Goal: Information Seeking & Learning: Understand process/instructions

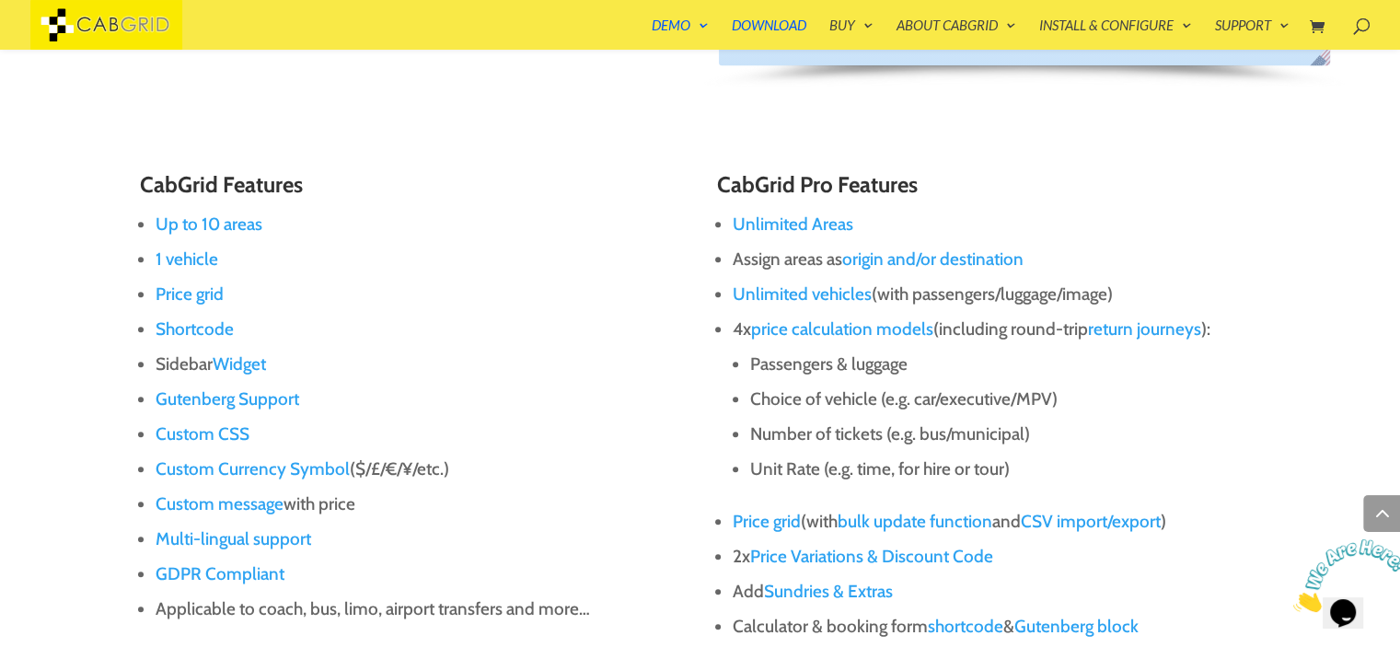
scroll to position [1112, 0]
click at [176, 284] on link "Price grid" at bounding box center [190, 293] width 68 height 21
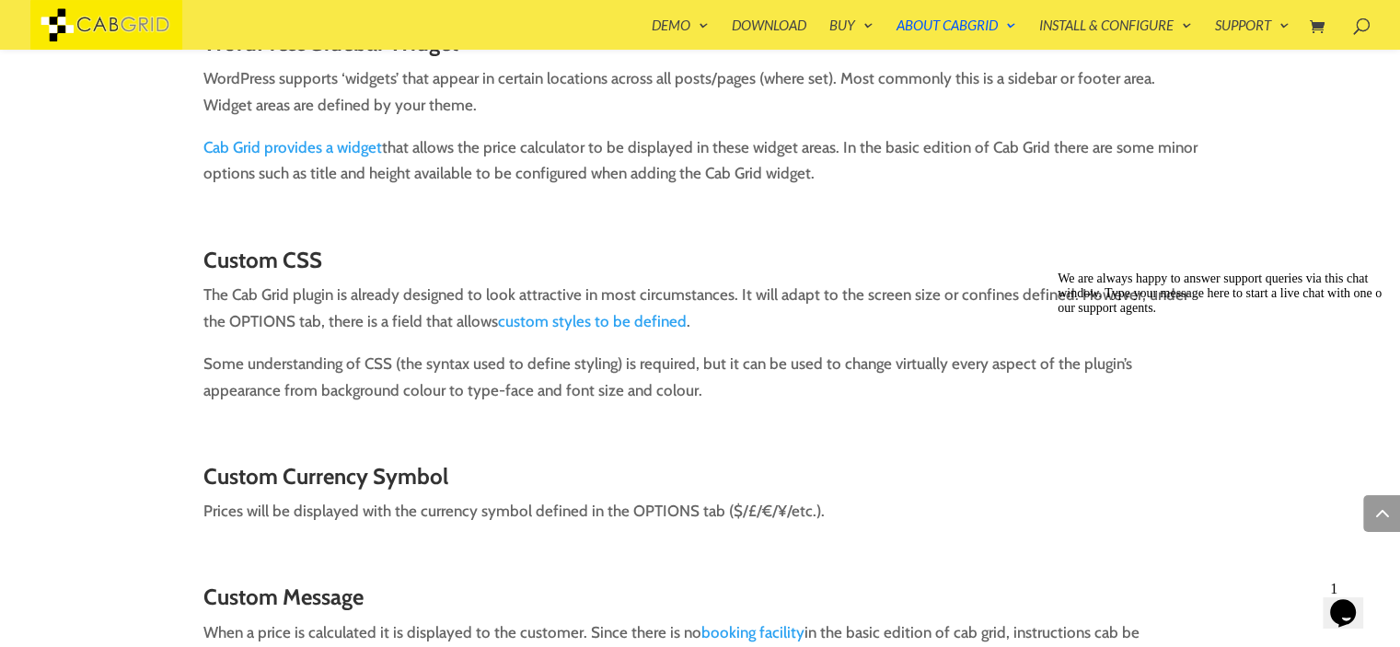
scroll to position [1760, 0]
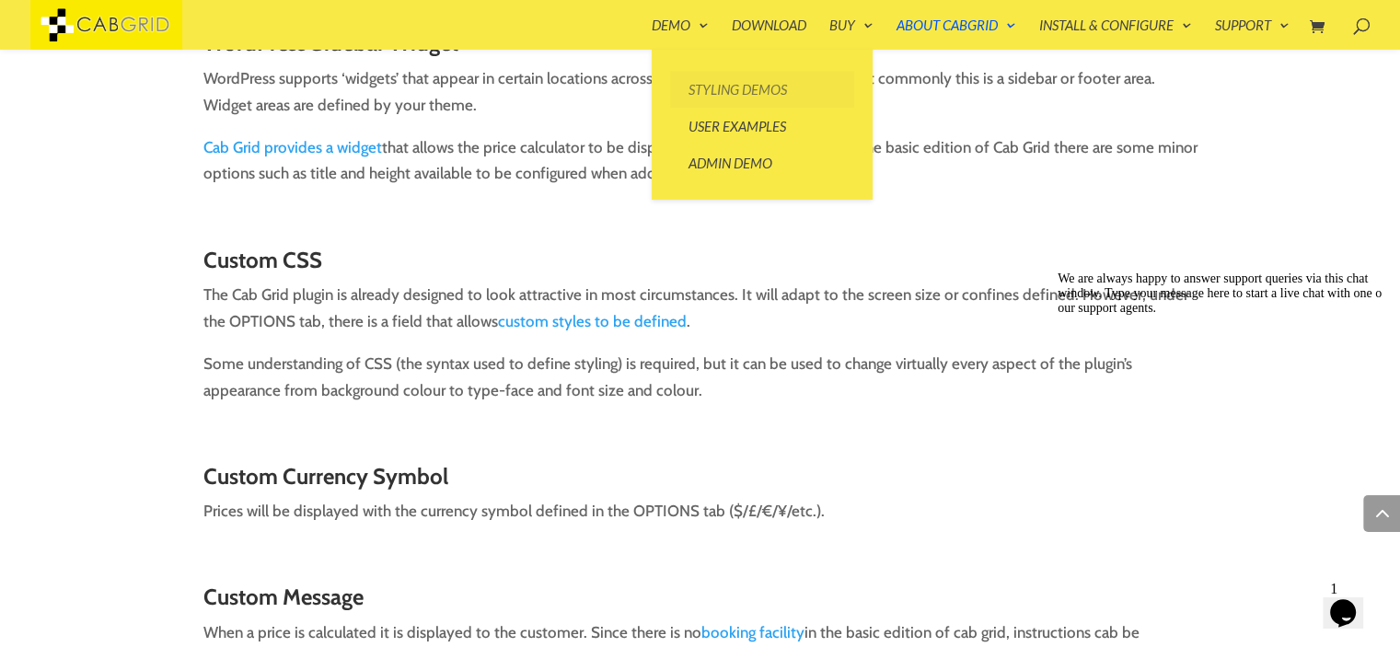
click at [729, 86] on link "Styling Demos" at bounding box center [762, 89] width 184 height 37
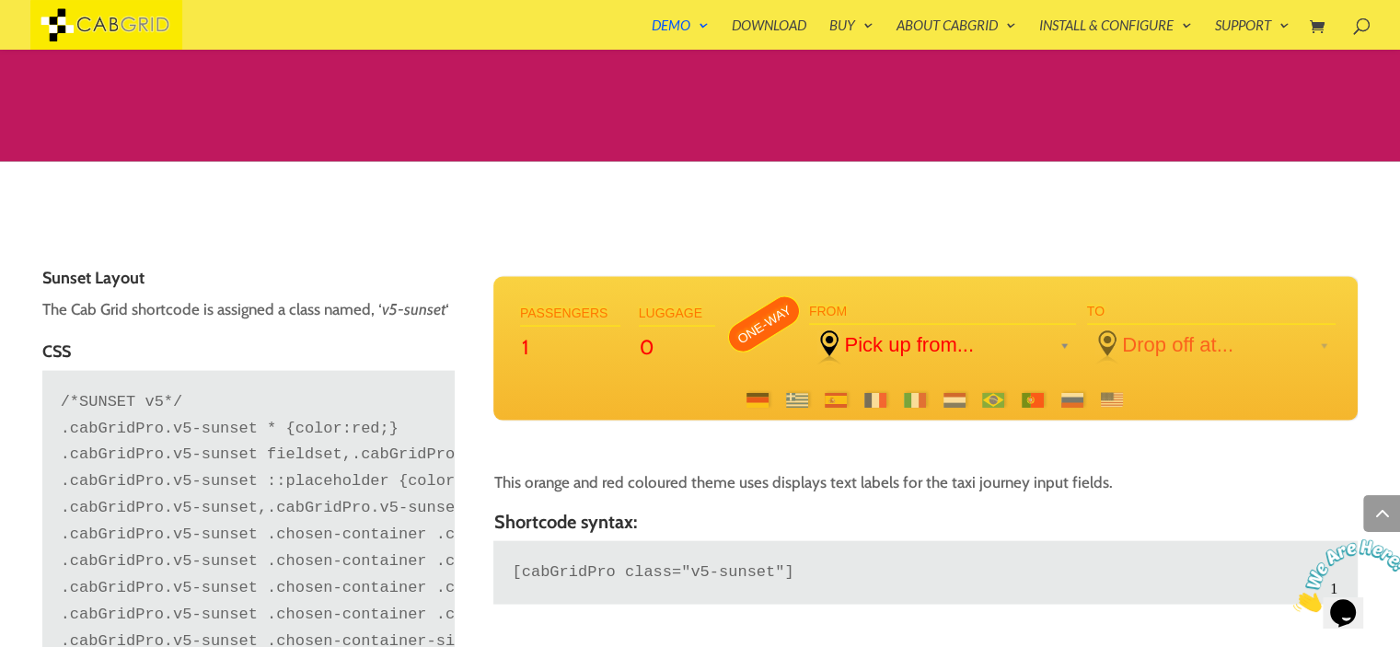
scroll to position [3921, 0]
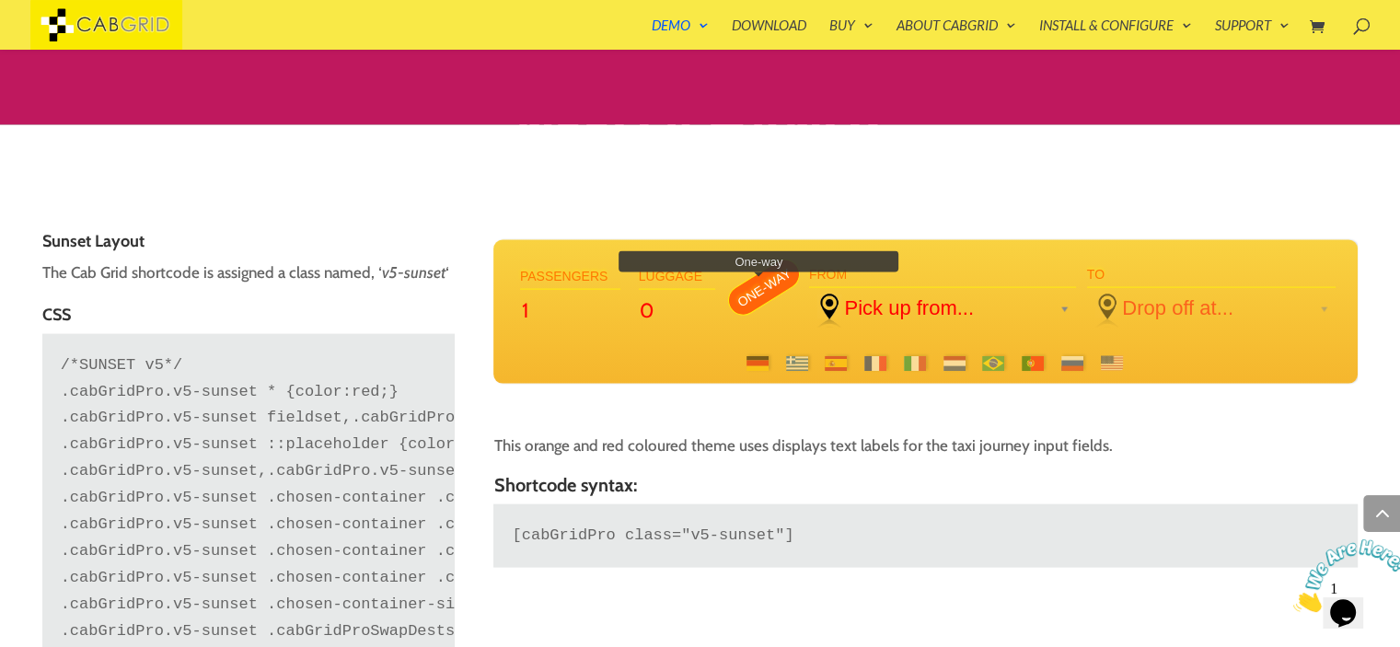
click at [763, 288] on label "One-way" at bounding box center [764, 288] width 84 height 68
click at [0, 0] on input "One-way" at bounding box center [0, 0] width 0 height 0
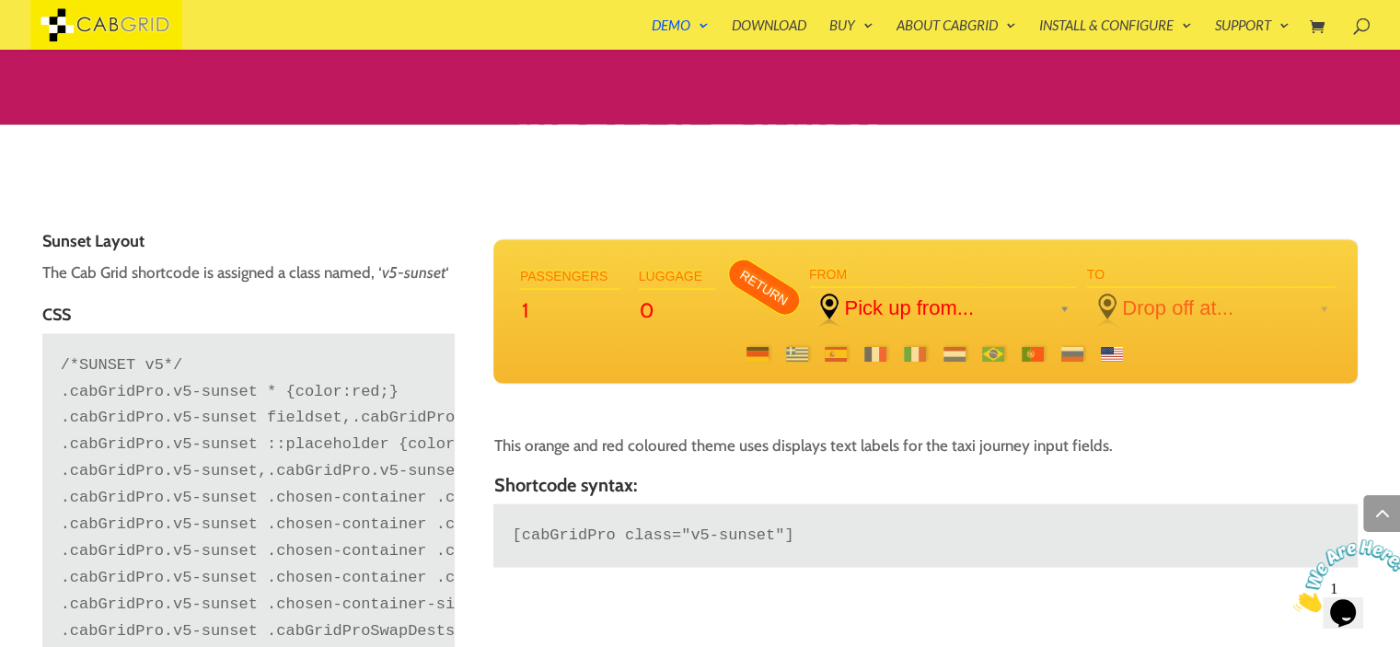
click at [1116, 353] on span at bounding box center [1112, 354] width 22 height 15
click at [848, 349] on div at bounding box center [925, 354] width 864 height 44
click at [840, 352] on span at bounding box center [836, 354] width 22 height 15
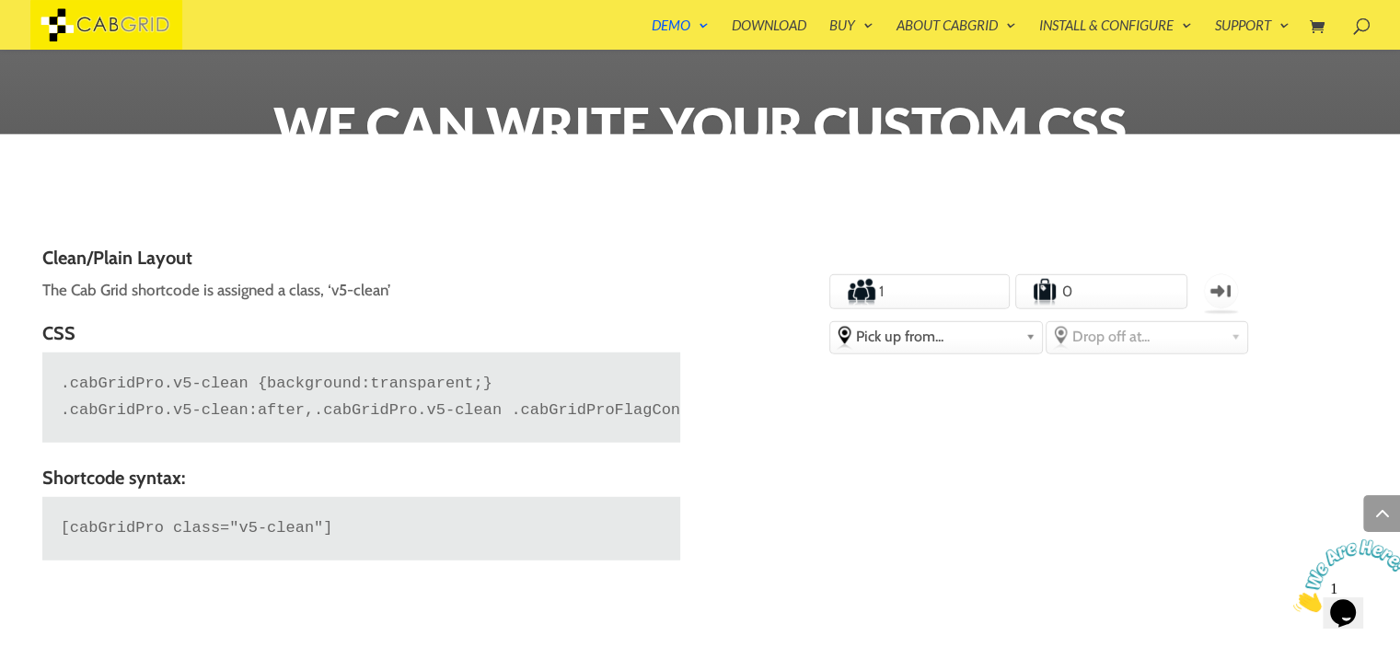
scroll to position [4897, 0]
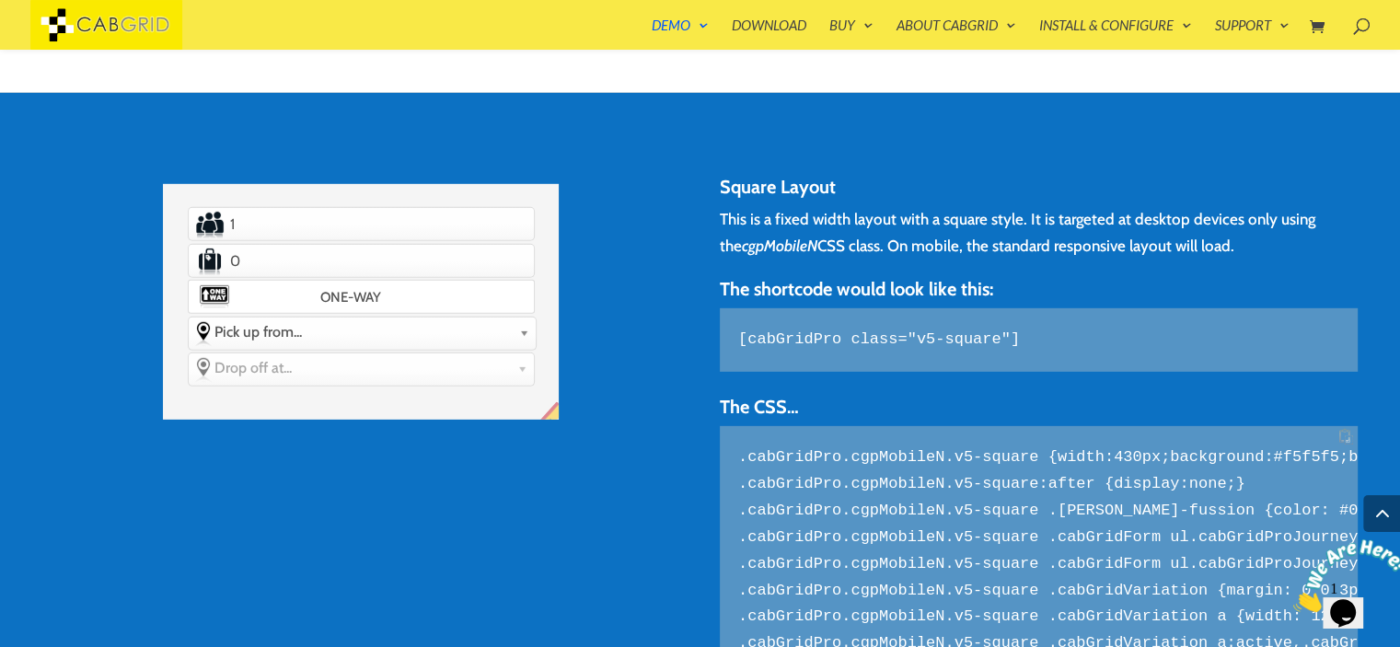
scroll to position [5578, 0]
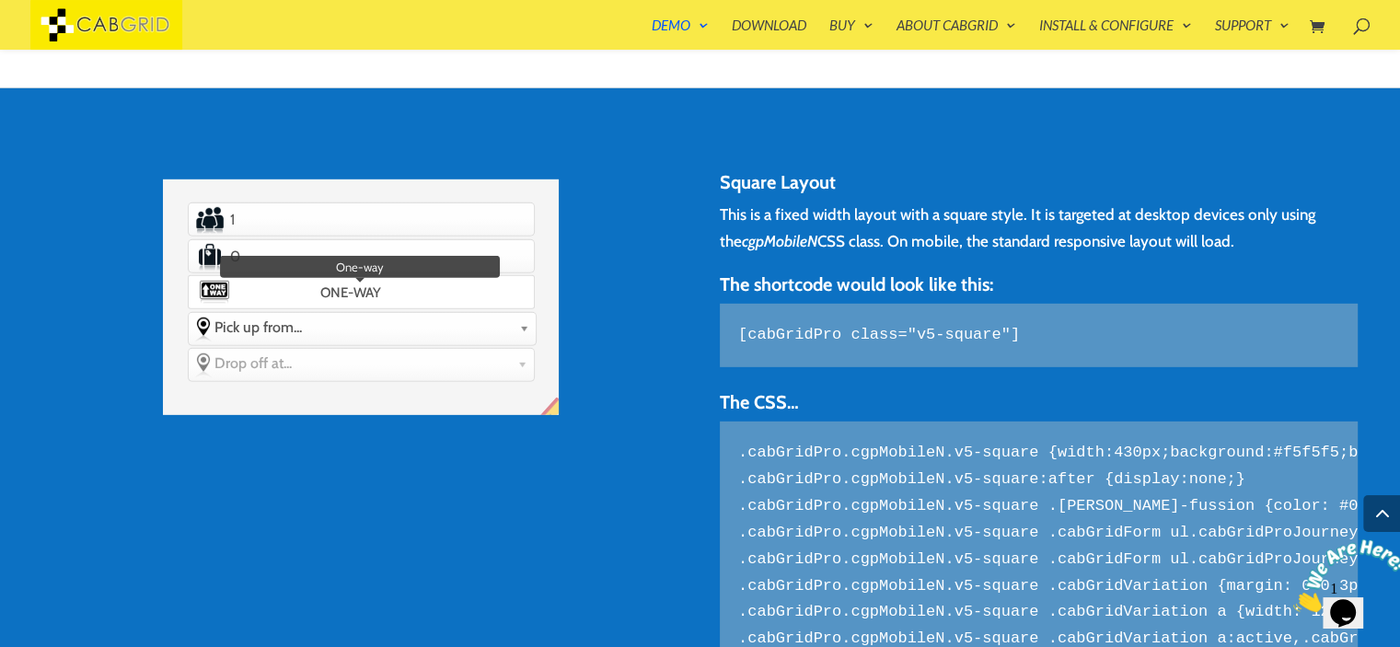
click at [375, 293] on label "One-way" at bounding box center [361, 292] width 342 height 29
click at [0, 0] on input "One-way" at bounding box center [0, 0] width 0 height 0
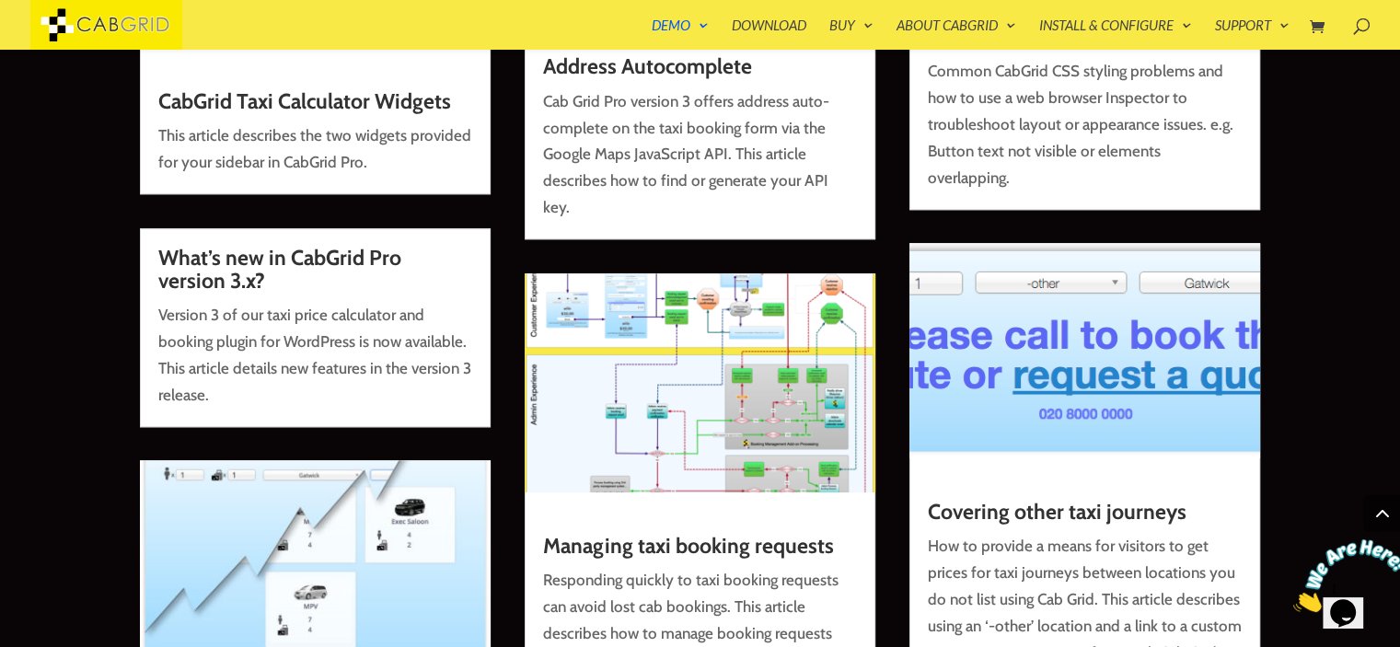
scroll to position [22537, 0]
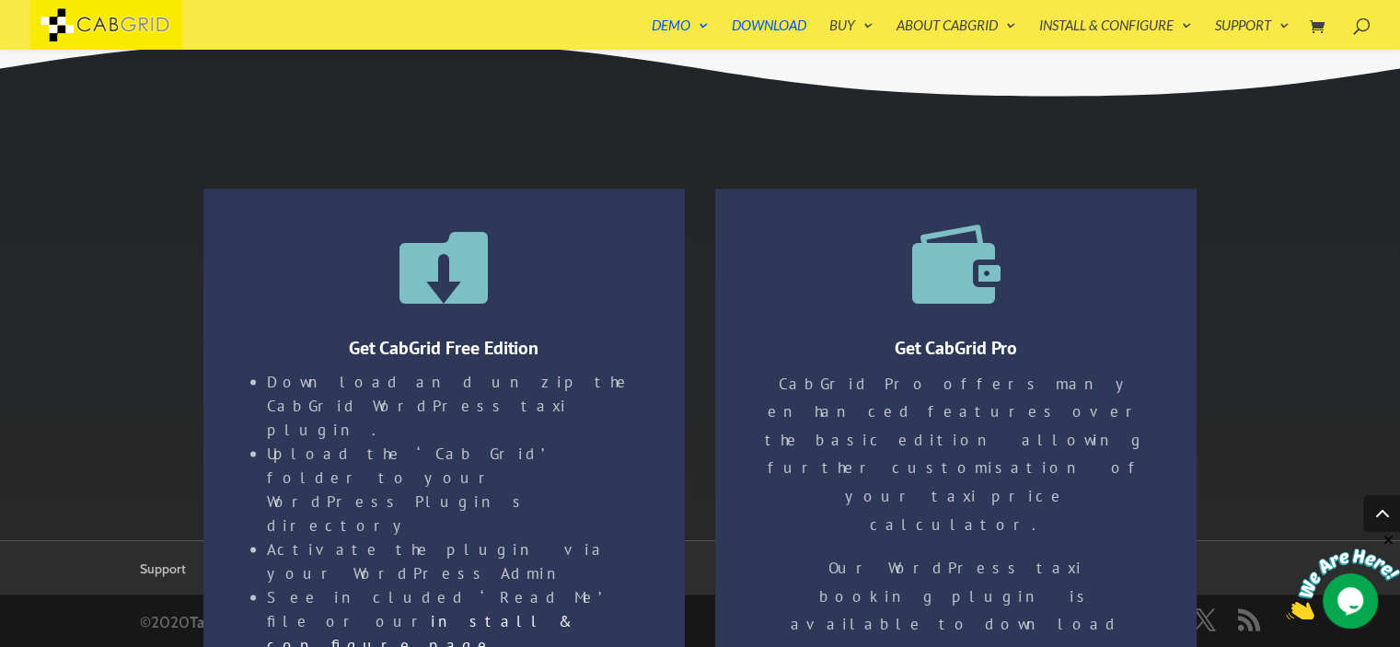
scroll to position [3120, 0]
